Goal: Find specific page/section: Find specific page/section

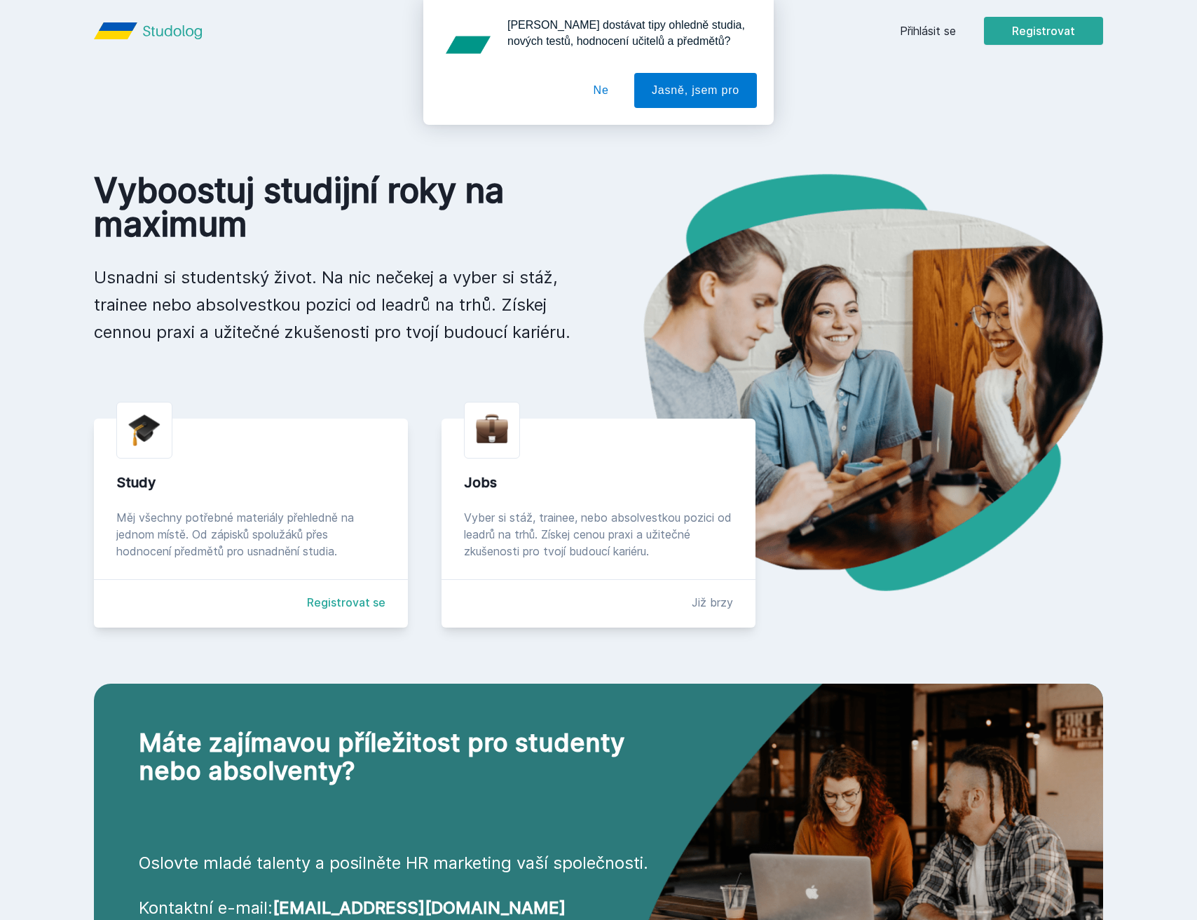
drag, startPoint x: 608, startPoint y: 86, endPoint x: 681, endPoint y: 86, distance: 72.9
click at [608, 86] on button "Ne" at bounding box center [601, 90] width 50 height 35
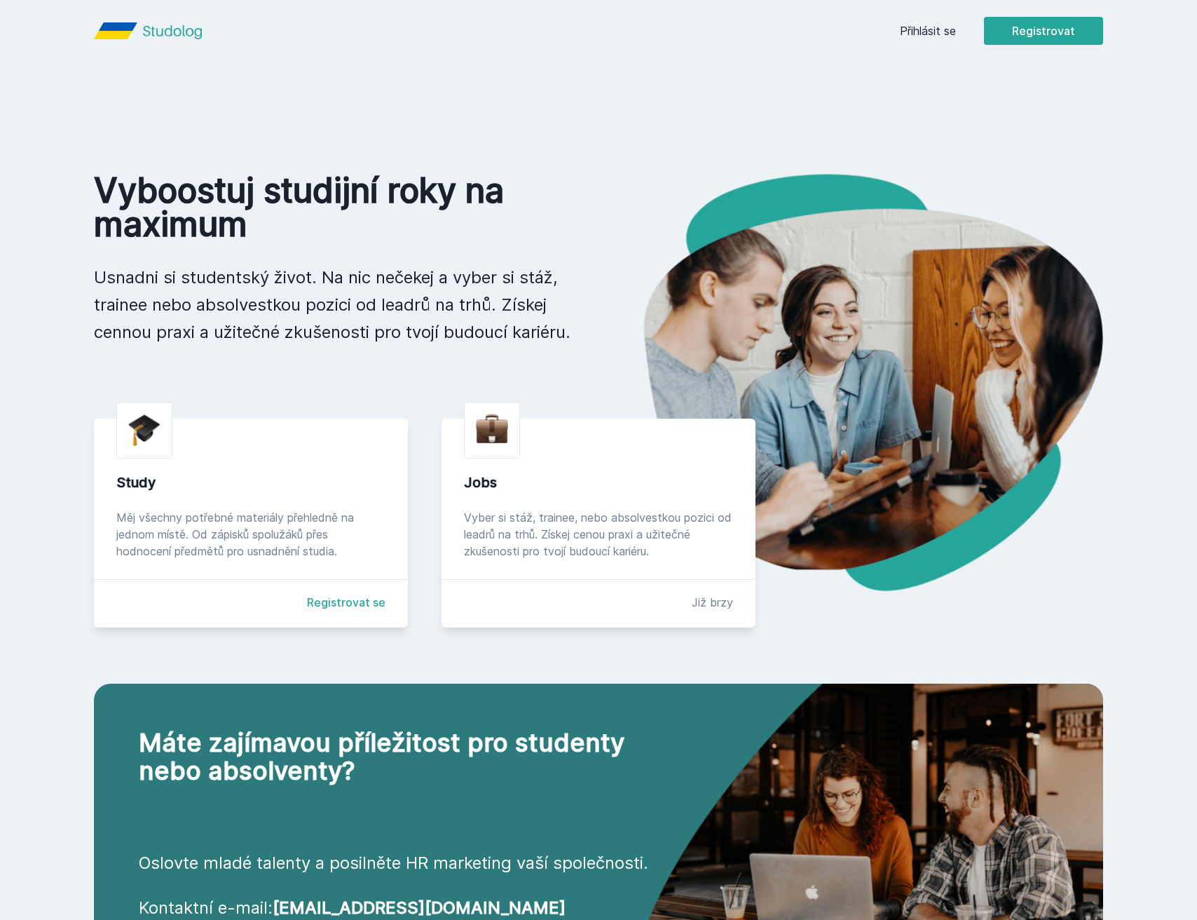
click at [919, 29] on link "Přihlásit se" at bounding box center [928, 30] width 56 height 17
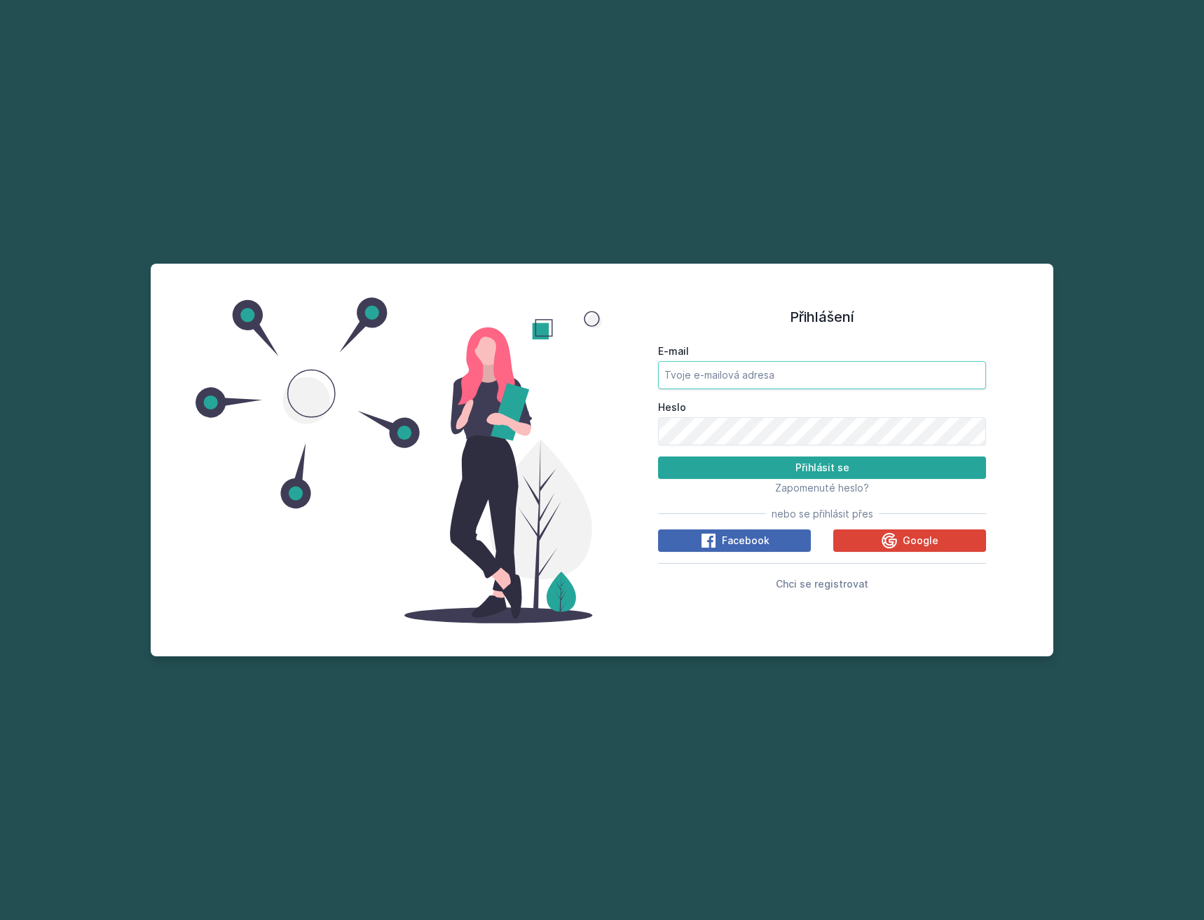
click at [742, 374] on input "E-mail" at bounding box center [822, 375] width 328 height 28
type input "[PERSON_NAME][EMAIL_ADDRESS][DOMAIN_NAME]"
click at [658, 456] on button "Přihlásit se" at bounding box center [822, 467] width 328 height 22
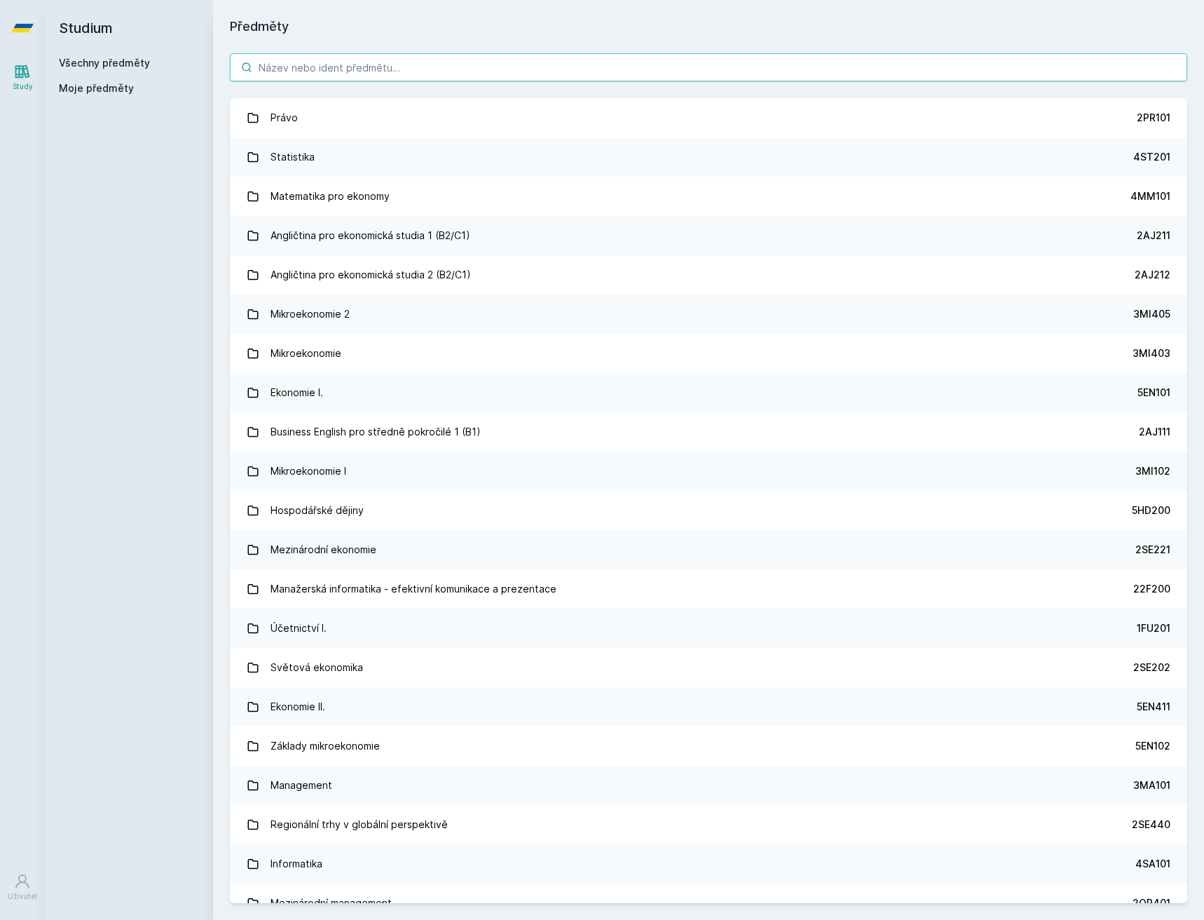
click at [382, 61] on input "search" at bounding box center [709, 67] width 958 height 28
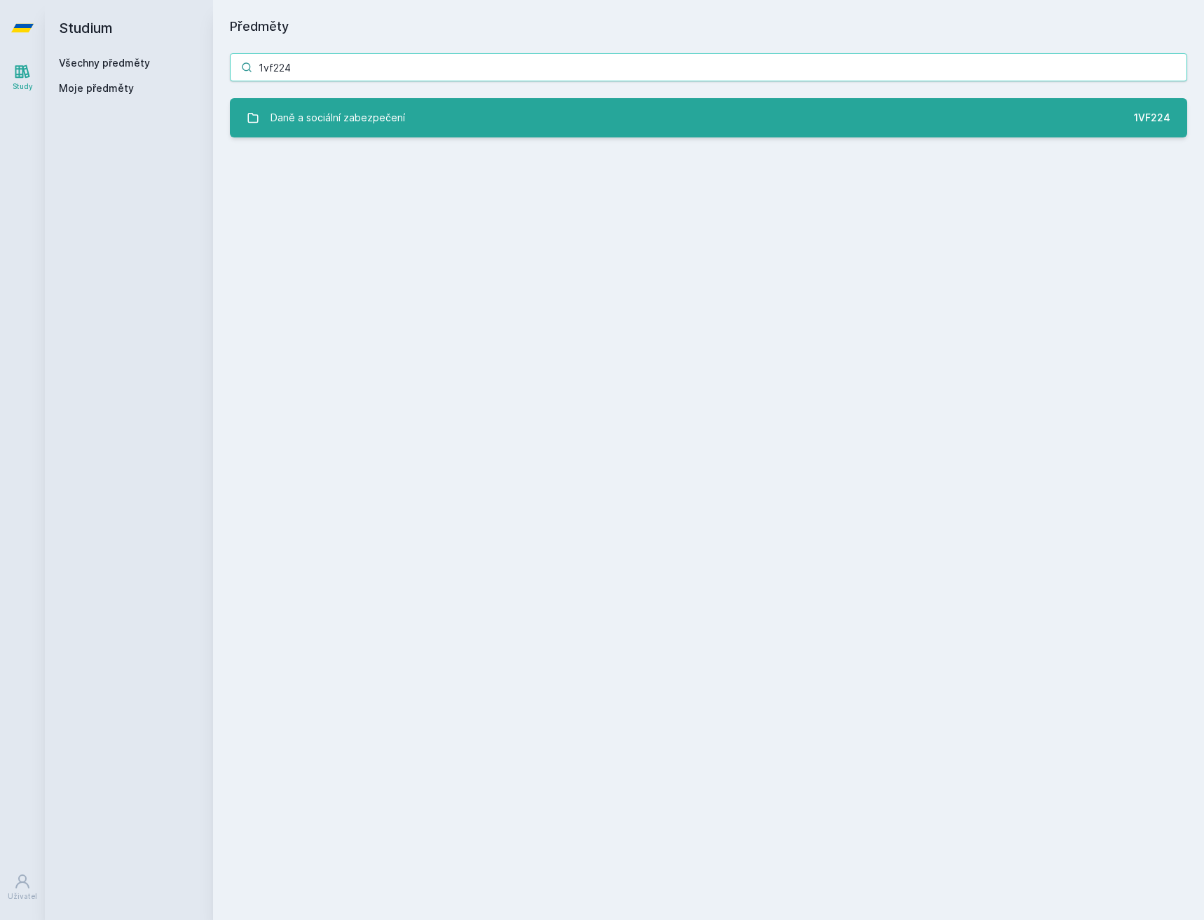
type input "1vf224"
click at [383, 105] on div "Daně a sociální zabezpečení" at bounding box center [338, 118] width 135 height 28
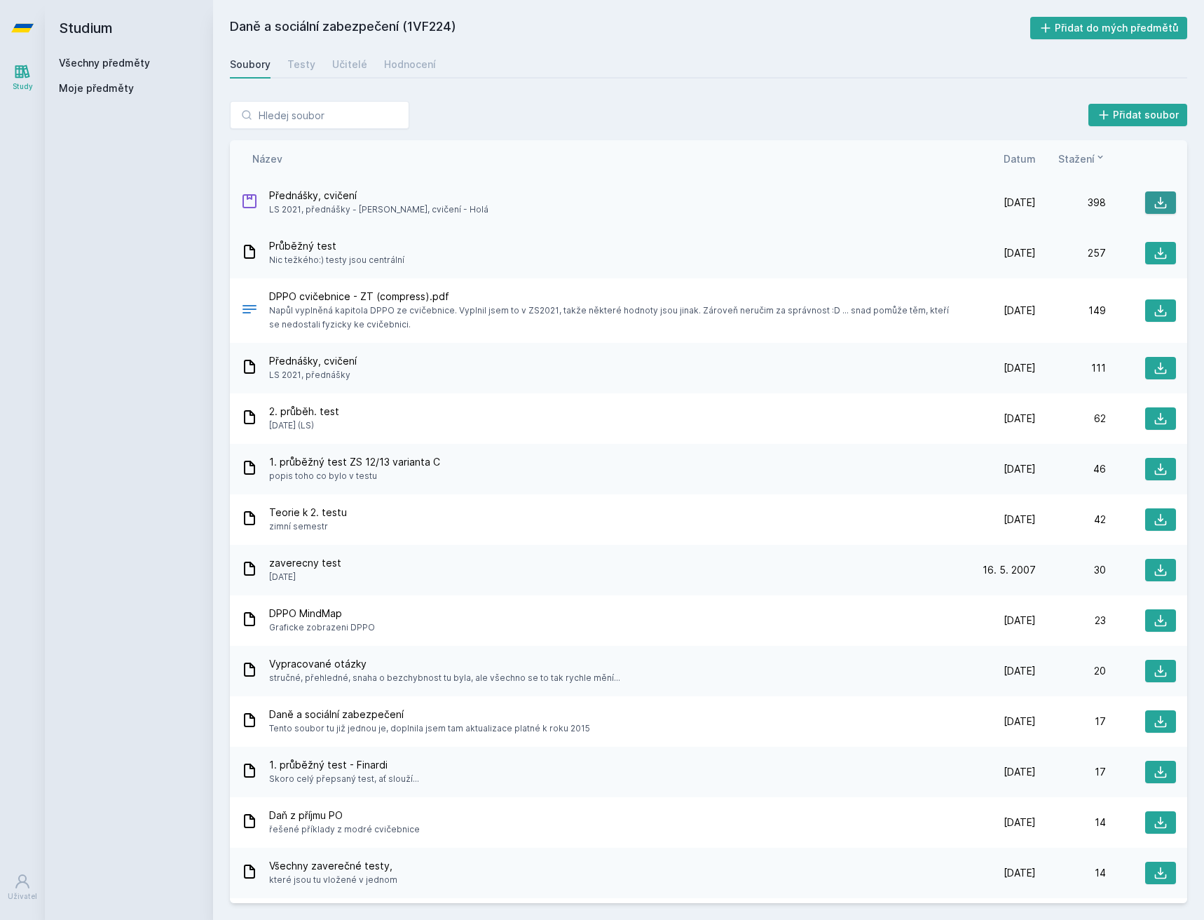
click at [1158, 211] on button at bounding box center [1160, 202] width 31 height 22
click at [1164, 247] on button at bounding box center [1160, 253] width 31 height 22
